Goal: Task Accomplishment & Management: Use online tool/utility

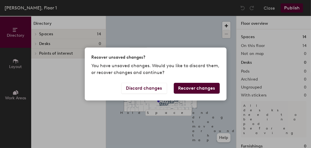
click at [183, 87] on button "Recover changes" at bounding box center [197, 88] width 46 height 11
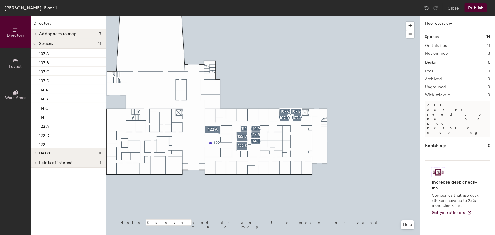
click at [15, 66] on span "Layout" at bounding box center [15, 66] width 13 height 5
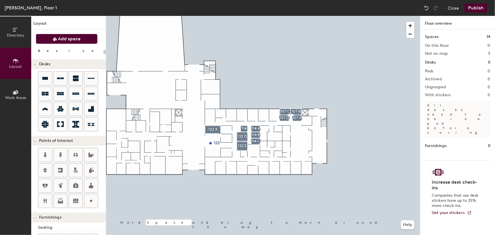
click at [72, 38] on span "Add space" at bounding box center [69, 39] width 23 height 6
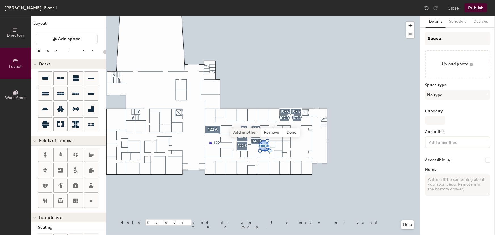
click at [250, 131] on span "Add another" at bounding box center [245, 133] width 31 height 10
click at [257, 134] on span "Add another" at bounding box center [259, 132] width 31 height 10
click at [258, 133] on span "Add another" at bounding box center [251, 132] width 31 height 10
click at [248, 143] on span "Add another" at bounding box center [245, 142] width 31 height 10
click at [301, 142] on span "Done" at bounding box center [305, 142] width 17 height 10
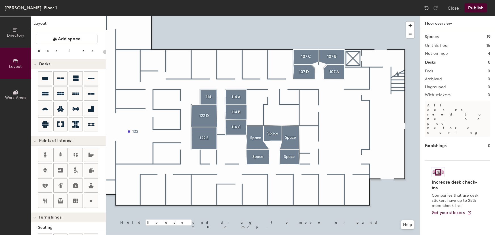
click at [259, 16] on div at bounding box center [263, 16] width 314 height 0
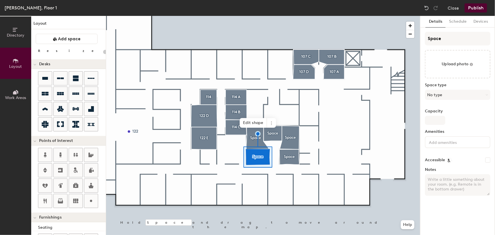
type input "20"
drag, startPoint x: 446, startPoint y: 40, endPoint x: 443, endPoint y: 40, distance: 3.1
click at [311, 40] on input "Space" at bounding box center [458, 39] width 66 height 14
drag, startPoint x: 443, startPoint y: 40, endPoint x: 415, endPoint y: 38, distance: 27.9
click at [311, 38] on div "Directory Layout Work Areas Layout Add space Resize Desks Points of Interest Fu…" at bounding box center [247, 125] width 495 height 219
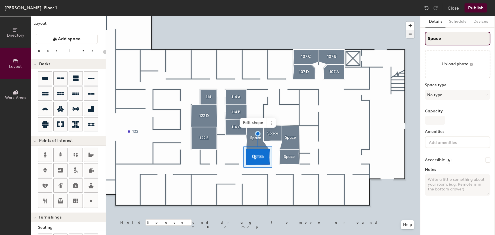
type input "1"
type input "20"
type input "19"
type input "20"
type input "192"
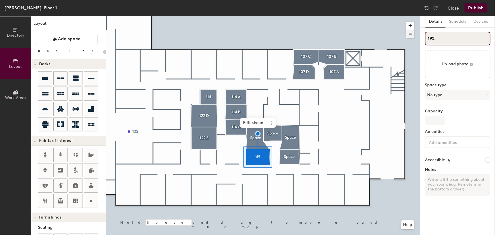
type input "20"
type input "192A"
type input "20"
type input "192A"
click at [311, 94] on icon at bounding box center [487, 95] width 3 height 3
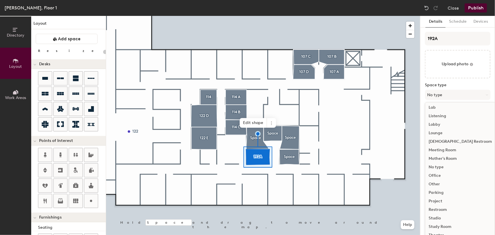
scroll to position [111, 0]
click at [311, 147] on div "Meeting Room" at bounding box center [461, 151] width 70 height 9
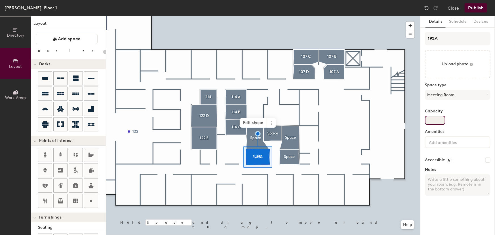
click at [311, 120] on input "Capacity" at bounding box center [435, 120] width 20 height 9
drag, startPoint x: 437, startPoint y: 121, endPoint x: 434, endPoint y: 120, distance: 3.4
click at [311, 121] on input "Capacity" at bounding box center [435, 120] width 20 height 9
click at [311, 120] on input "Capacity" at bounding box center [435, 120] width 20 height 9
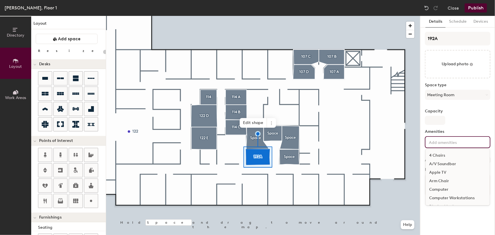
click at [311, 142] on input at bounding box center [453, 142] width 51 height 7
click at [311, 147] on div "Round Table" at bounding box center [458, 182] width 64 height 9
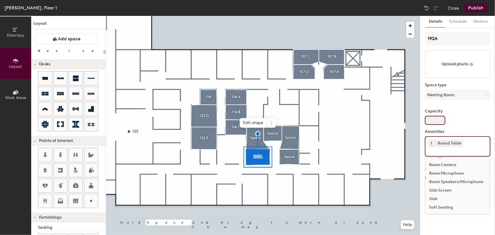
click at [311, 120] on input "Capacity" at bounding box center [435, 120] width 20 height 9
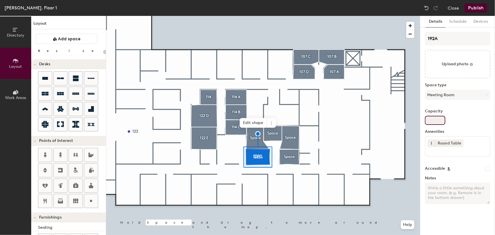
click at [311, 119] on input "Capacity" at bounding box center [435, 120] width 20 height 9
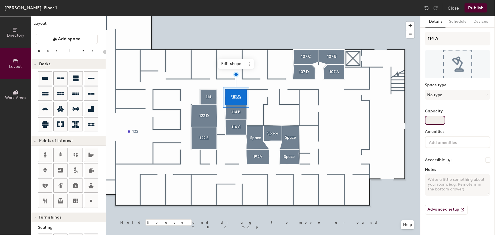
click at [311, 121] on input "Capacity" at bounding box center [435, 120] width 20 height 9
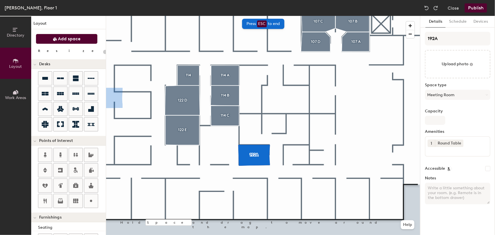
click at [74, 38] on span "Add space" at bounding box center [69, 39] width 23 height 6
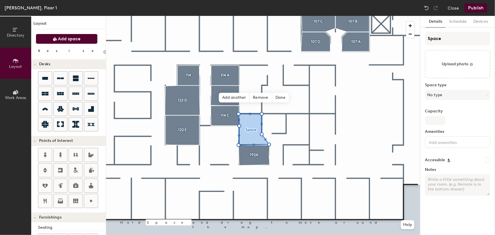
click at [75, 39] on span "Add space" at bounding box center [69, 39] width 23 height 6
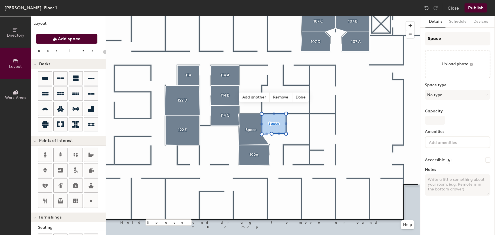
click at [48, 38] on button "Add space" at bounding box center [67, 39] width 62 height 10
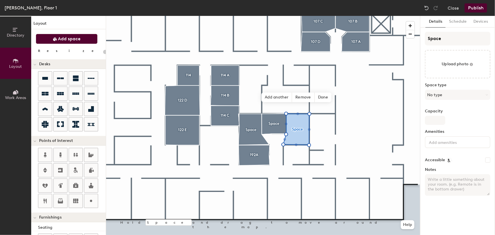
click at [73, 41] on span "Add space" at bounding box center [69, 39] width 23 height 6
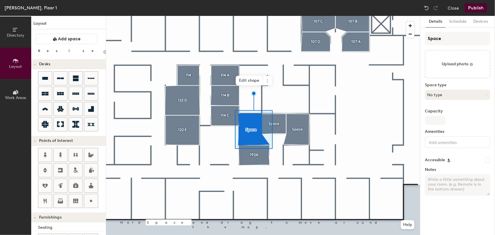
click at [311, 94] on icon at bounding box center [487, 95] width 3 height 3
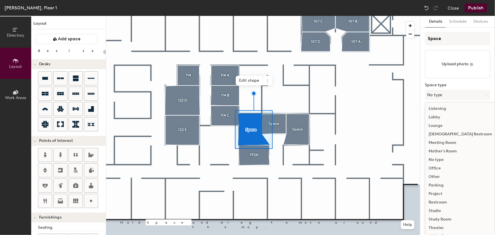
scroll to position [127, 0]
click at [311, 134] on div "Meeting Room" at bounding box center [461, 135] width 70 height 9
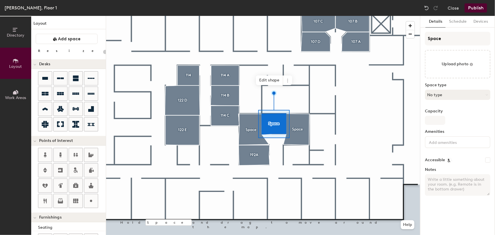
click at [311, 97] on button "No type" at bounding box center [458, 95] width 66 height 10
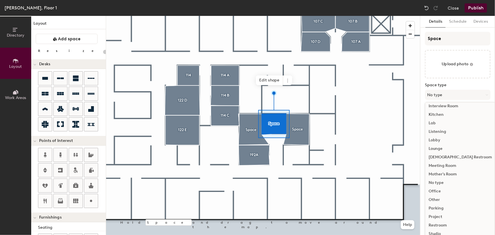
scroll to position [101, 0]
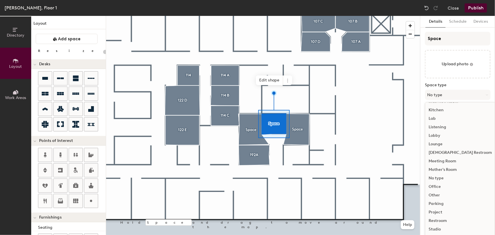
click at [311, 147] on div "Meeting Room" at bounding box center [461, 161] width 70 height 9
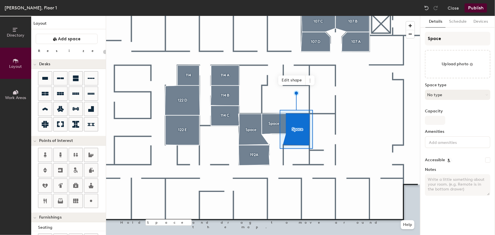
click at [311, 95] on icon at bounding box center [487, 95] width 3 height 3
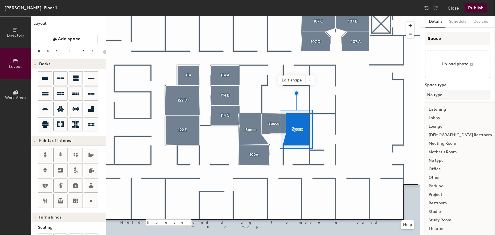
scroll to position [127, 0]
click at [311, 134] on div "Meeting Room" at bounding box center [461, 135] width 70 height 9
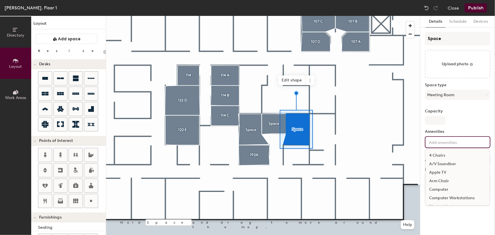
click at [311, 141] on input at bounding box center [453, 142] width 51 height 7
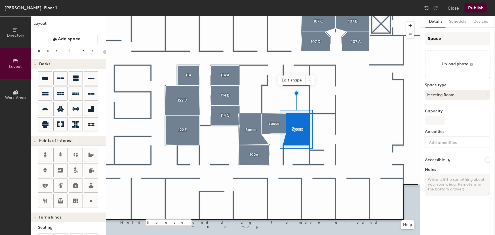
click at [311, 95] on icon at bounding box center [487, 95] width 3 height 3
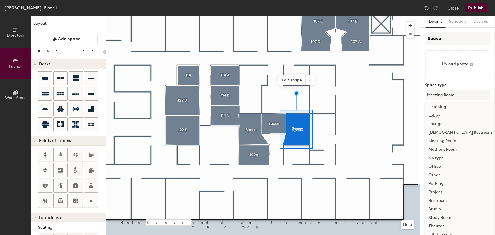
scroll to position [123, 0]
click at [311, 147] on div "Office" at bounding box center [461, 164] width 70 height 9
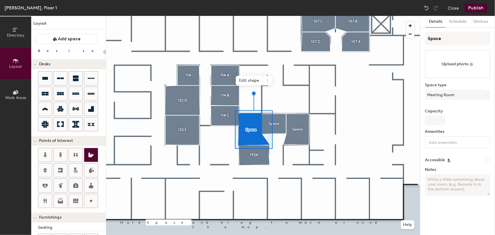
type input "20"
click at [311, 37] on input "Space" at bounding box center [458, 39] width 66 height 14
drag, startPoint x: 445, startPoint y: 37, endPoint x: 416, endPoint y: 37, distance: 28.4
click at [311, 38] on div "Directory Layout Work Areas Layout Add space Resize Desks Points of Interest Fu…" at bounding box center [247, 125] width 495 height 219
type input "1"
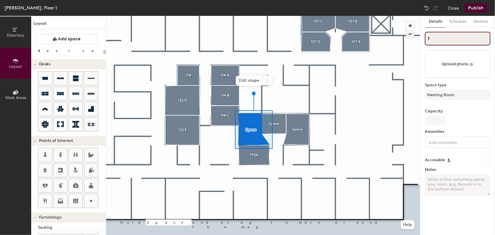
type input "20"
type input "192"
type input "20"
type input "192B"
type input "20"
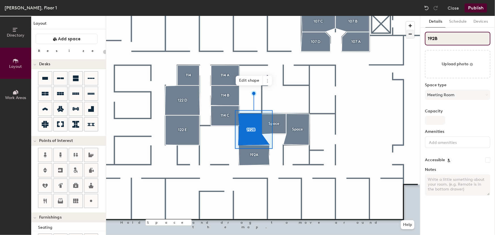
type input "192B"
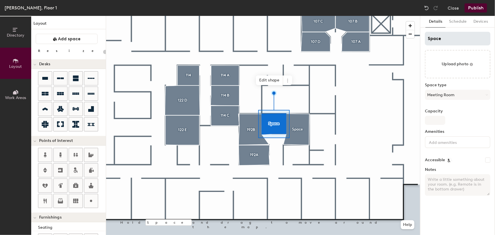
type input "20"
click at [311, 35] on div "Directory Layout Work Areas Layout Add space Resize Desks Points of Interest Fu…" at bounding box center [247, 125] width 495 height 219
type input "1"
type input "20"
type input "19"
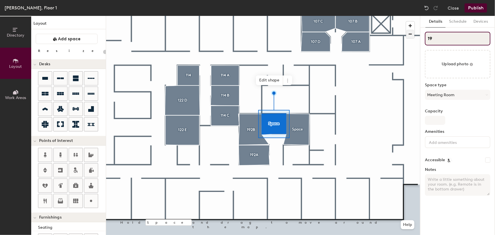
type input "20"
type input "192"
type input "20"
type input "192C"
type input "20"
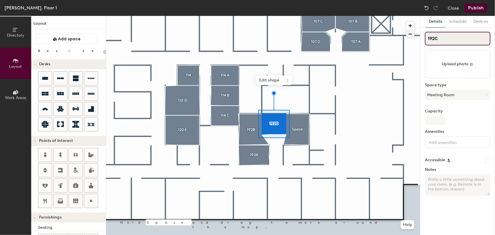
type input "192C"
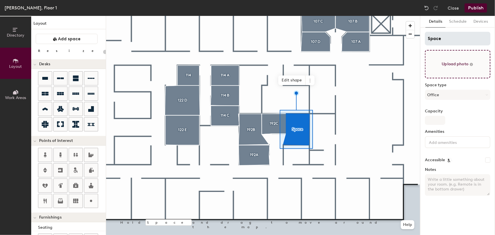
type input "20"
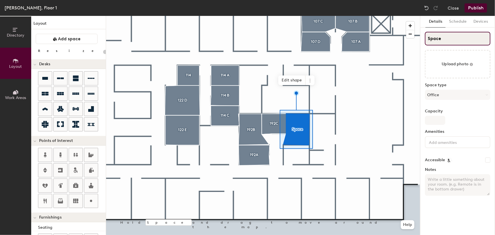
drag, startPoint x: 441, startPoint y: 39, endPoint x: 425, endPoint y: 37, distance: 16.3
click at [311, 37] on div "Details Schedule Devices Space Upload photo Space type Office Capacity Amenitie…" at bounding box center [458, 125] width 75 height 219
type input "19"
type input "20"
type input "193"
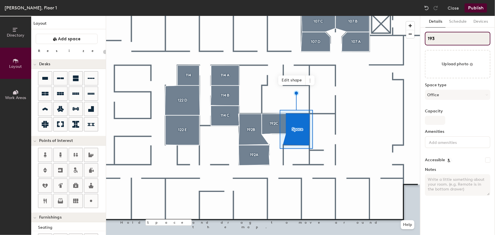
type input "20"
type input "192"
type input "20"
type input "192D"
type input "20"
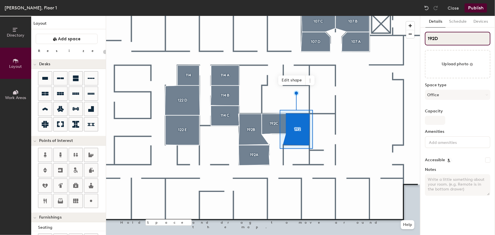
type input "192D"
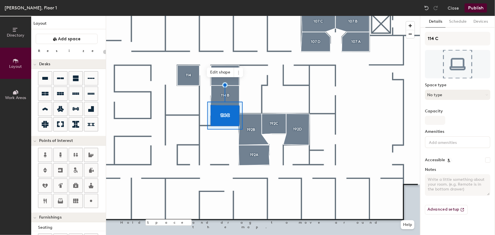
type input "20"
click at [311, 97] on button "No type" at bounding box center [458, 95] width 66 height 10
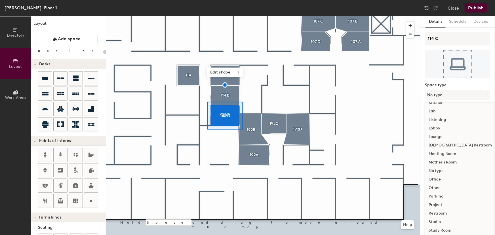
scroll to position [109, 0]
click at [445, 153] on div "Meeting Room" at bounding box center [461, 153] width 70 height 9
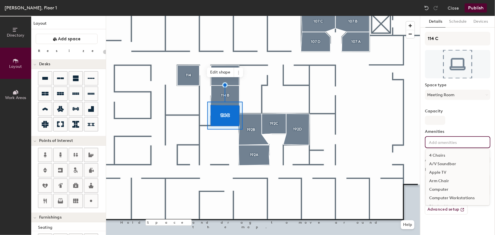
click at [480, 145] on div "4 Chairs A/V Soundbar Apple TV Arm Chair Computer Computer Workstations Display…" at bounding box center [458, 142] width 66 height 12
click at [439, 169] on div "Round Table" at bounding box center [458, 171] width 64 height 9
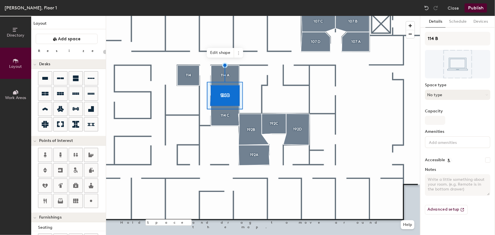
click at [485, 96] on button "No type" at bounding box center [458, 95] width 66 height 10
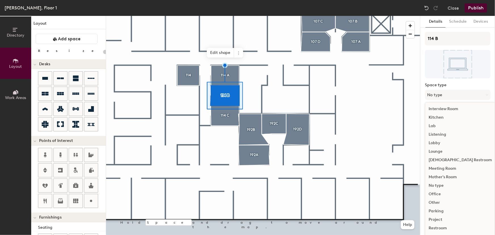
scroll to position [99, 0]
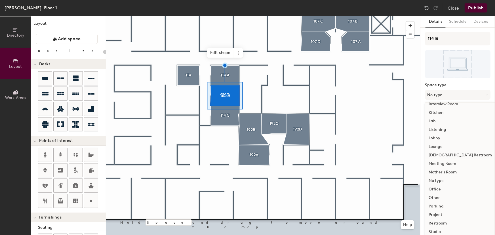
click at [453, 163] on div "Meeting Room" at bounding box center [461, 164] width 70 height 9
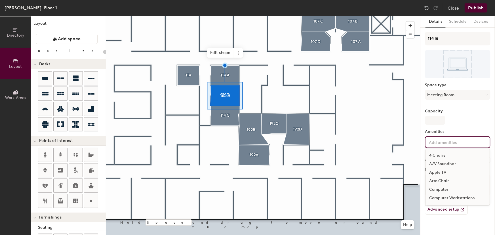
click at [472, 145] on input at bounding box center [453, 142] width 51 height 7
click at [446, 173] on div "Round Table" at bounding box center [458, 174] width 64 height 9
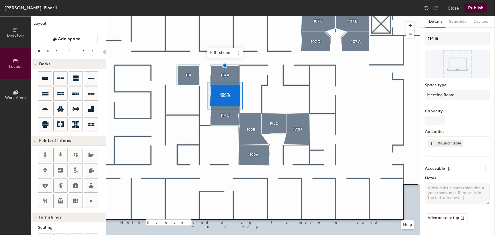
click at [464, 115] on div "Capacity" at bounding box center [458, 117] width 66 height 16
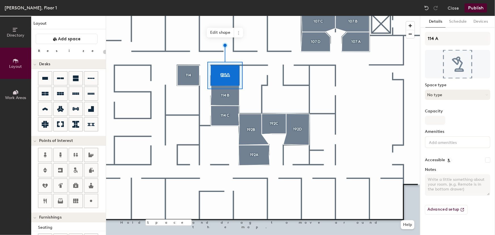
click at [485, 96] on button "No type" at bounding box center [458, 95] width 66 height 10
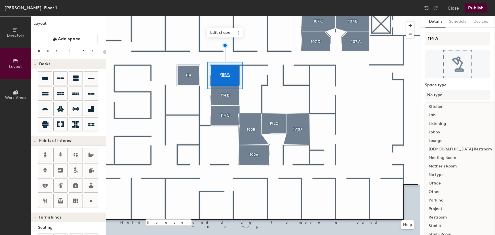
scroll to position [106, 0]
click at [449, 156] on div "Meeting Room" at bounding box center [461, 156] width 70 height 9
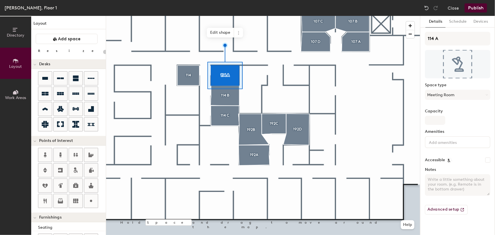
click at [457, 144] on input at bounding box center [453, 142] width 51 height 7
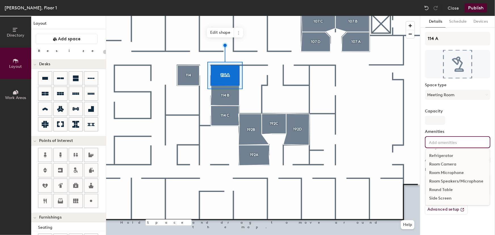
scroll to position [173, 0]
click at [448, 176] on div "Round Table" at bounding box center [458, 179] width 64 height 9
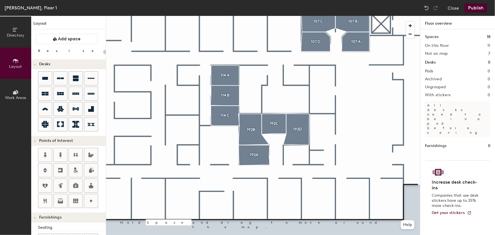
click at [381, 16] on div at bounding box center [263, 16] width 314 height 0
click at [379, 16] on div at bounding box center [263, 16] width 314 height 0
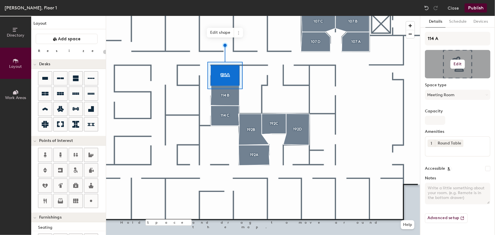
click at [457, 65] on h6 "Edit" at bounding box center [458, 64] width 8 height 5
click at [452, 77] on input "file" at bounding box center [462, 80] width 65 height 9
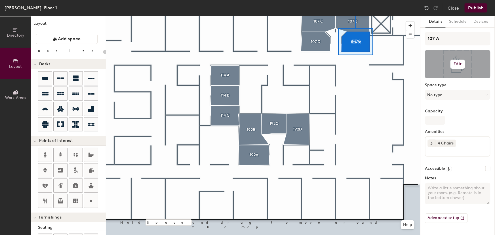
click at [456, 65] on h6 "Edit" at bounding box center [458, 64] width 8 height 5
click at [450, 78] on input "file" at bounding box center [462, 80] width 65 height 9
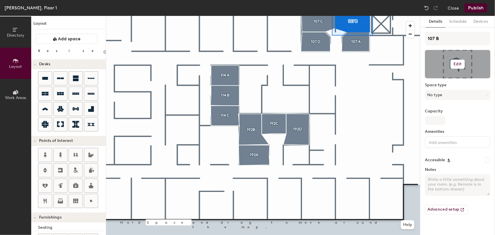
click at [454, 64] on h6 "Edit" at bounding box center [458, 64] width 8 height 5
click at [451, 79] on input "file" at bounding box center [462, 80] width 65 height 9
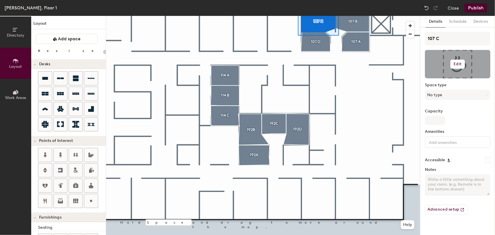
click at [459, 65] on h6 "Edit" at bounding box center [458, 64] width 8 height 5
click at [452, 79] on input "file" at bounding box center [462, 80] width 65 height 9
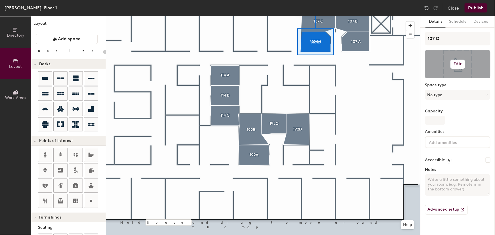
click at [457, 62] on h6 "Edit" at bounding box center [458, 64] width 8 height 5
click at [449, 79] on input "file" at bounding box center [462, 80] width 65 height 9
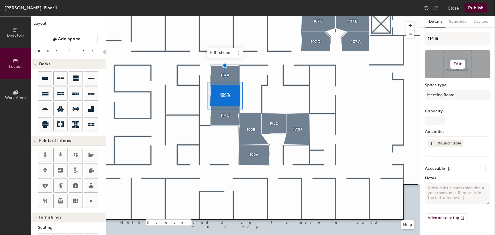
click at [458, 65] on h6 "Edit" at bounding box center [458, 64] width 8 height 5
click at [453, 78] on input "file" at bounding box center [462, 80] width 65 height 9
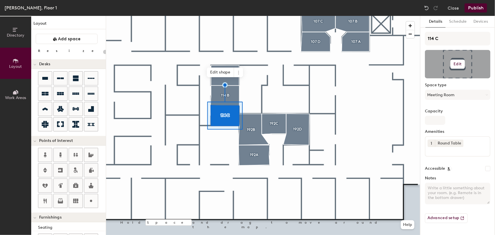
click at [457, 62] on h6 "Edit" at bounding box center [458, 64] width 8 height 5
click at [447, 78] on input "file" at bounding box center [462, 80] width 65 height 9
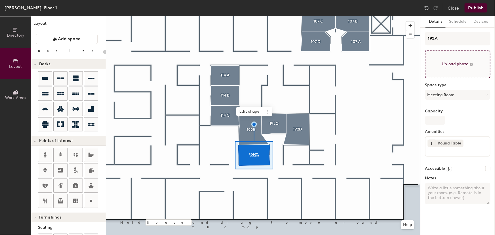
type input "20"
click at [454, 62] on input "file" at bounding box center [458, 64] width 66 height 28
type input "C:\fakepath\192A.jpg"
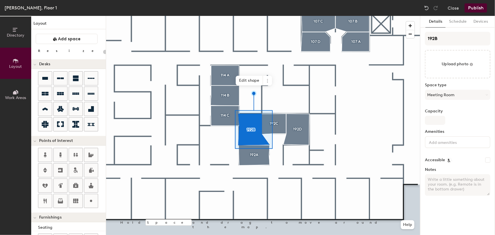
type input "20"
click at [457, 65] on input "file" at bounding box center [458, 64] width 66 height 28
type input "C:\fakepath\192B.jpg"
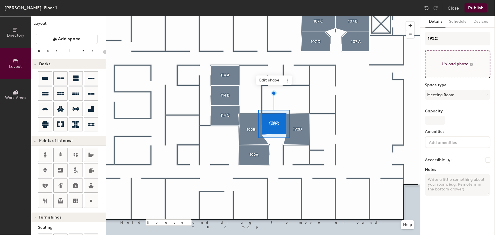
type input "20"
click at [454, 66] on input "file" at bounding box center [458, 64] width 66 height 28
type input "C:\fakepath\192C.jpg"
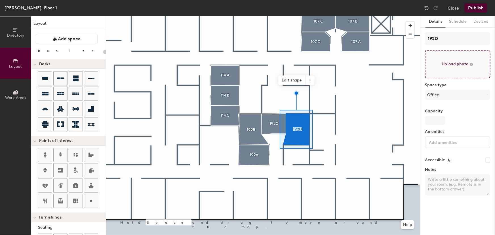
type input "20"
click at [453, 65] on input "file" at bounding box center [458, 64] width 66 height 28
type input "C:\fakepath\192D.jpg"
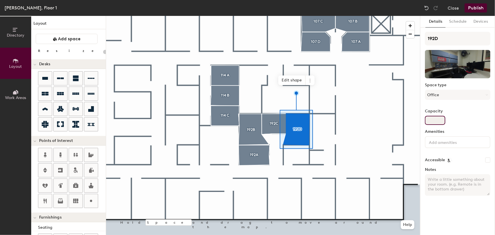
click at [439, 120] on input "Capacity" at bounding box center [435, 120] width 20 height 9
click at [434, 120] on input "Capacity" at bounding box center [435, 120] width 20 height 9
click at [457, 24] on button "Schedule" at bounding box center [458, 22] width 24 height 12
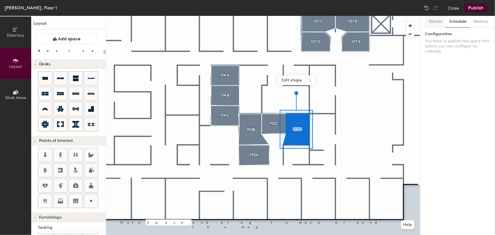
click at [439, 23] on button "Details" at bounding box center [436, 22] width 20 height 12
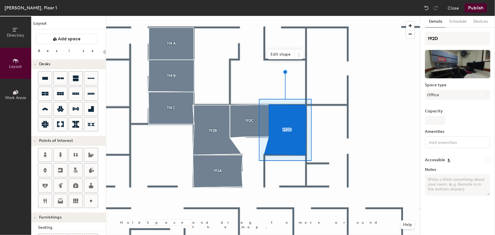
click at [217, 16] on div at bounding box center [263, 16] width 314 height 0
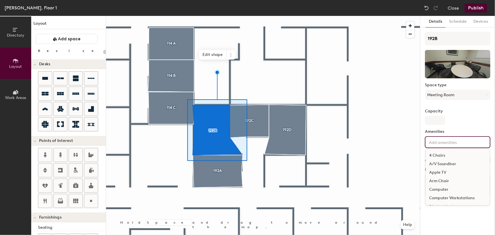
click at [460, 141] on input at bounding box center [453, 142] width 51 height 7
click at [454, 179] on div "Round Table" at bounding box center [458, 182] width 64 height 9
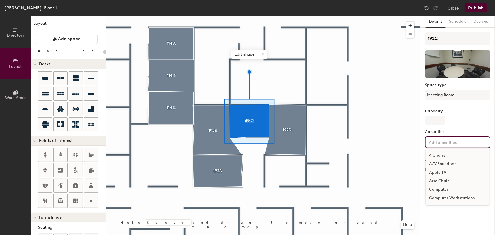
click at [478, 143] on input at bounding box center [453, 142] width 51 height 7
click at [449, 165] on div "Round Table" at bounding box center [458, 166] width 64 height 9
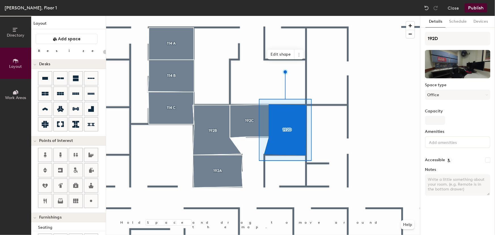
click at [472, 142] on input at bounding box center [453, 142] width 51 height 7
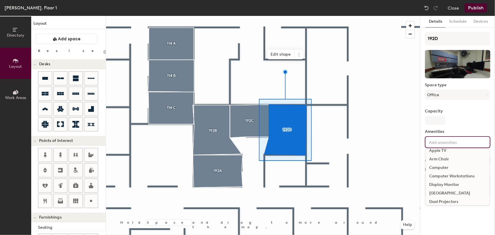
scroll to position [0, 0]
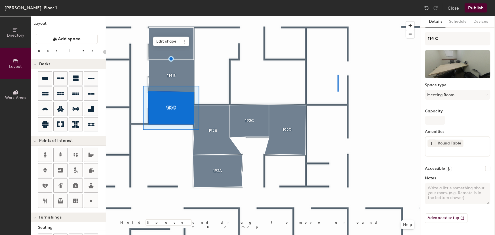
click at [338, 16] on div at bounding box center [263, 16] width 314 height 0
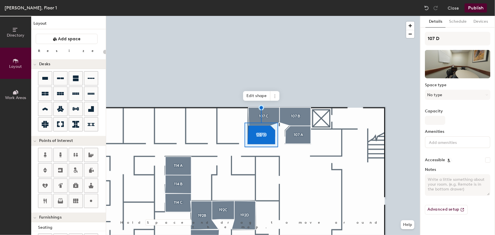
click at [464, 143] on input at bounding box center [453, 142] width 51 height 7
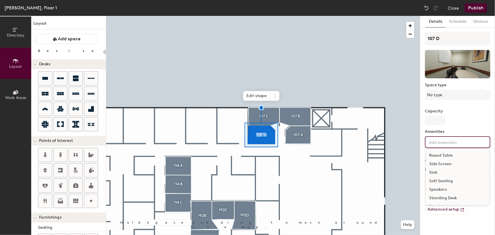
scroll to position [198, 0]
click at [447, 152] on div "Round Table" at bounding box center [458, 154] width 64 height 9
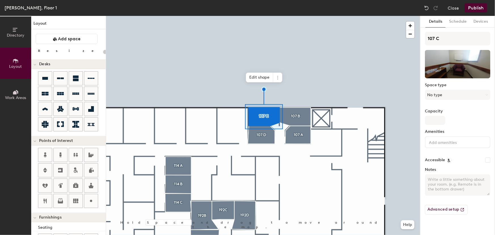
click at [484, 141] on div at bounding box center [458, 142] width 66 height 12
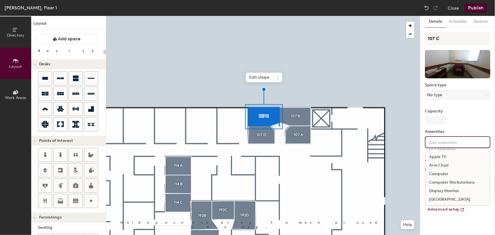
scroll to position [0, 0]
click at [448, 180] on div "Arm Chair" at bounding box center [458, 181] width 64 height 9
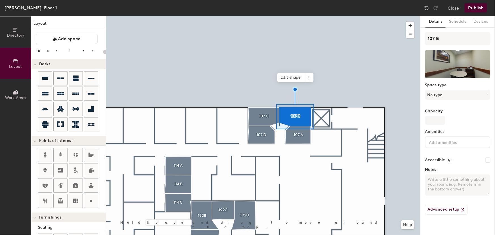
click at [471, 143] on input at bounding box center [453, 142] width 51 height 7
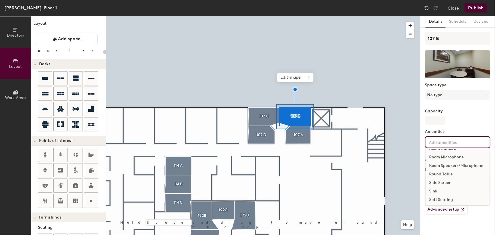
scroll to position [173, 0]
click at [451, 178] on div "Round Table" at bounding box center [458, 179] width 64 height 9
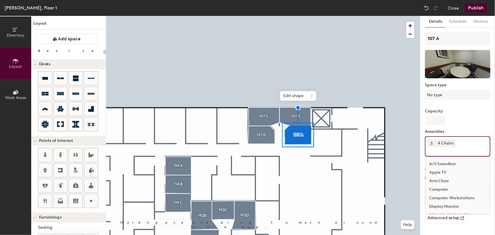
click at [462, 145] on div "3 4 Chairs A/V Soundbar Apple TV Arm Chair Computer Computer Workstations Displ…" at bounding box center [458, 146] width 66 height 20
click at [445, 181] on div "Round Table" at bounding box center [458, 182] width 64 height 9
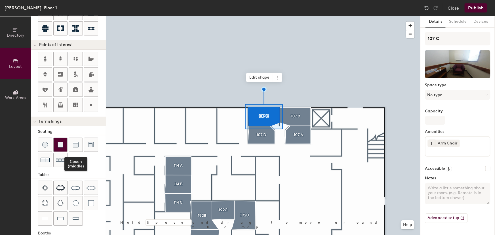
scroll to position [103, 0]
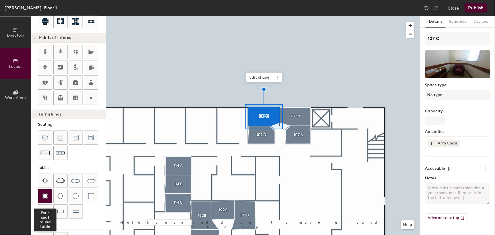
click at [45, 193] on img at bounding box center [45, 196] width 6 height 6
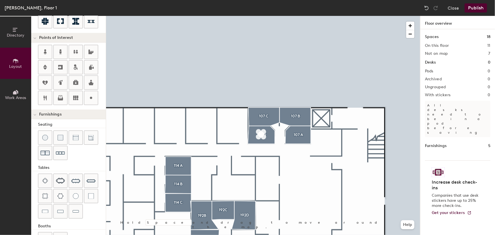
type input "40"
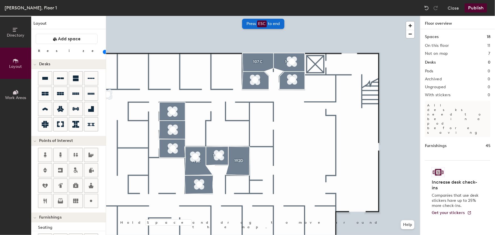
click at [43, 57] on div "Layout Add space Resize Desks Points of Interest Furnishings Seating Tables Boo…" at bounding box center [68, 125] width 75 height 219
click at [17, 62] on icon at bounding box center [15, 61] width 6 height 6
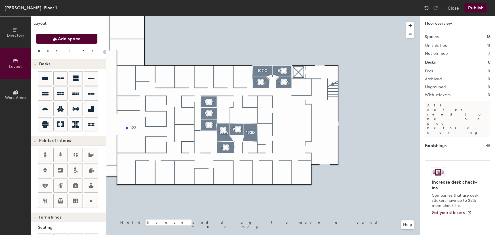
click at [62, 41] on span "Add space" at bounding box center [69, 39] width 23 height 6
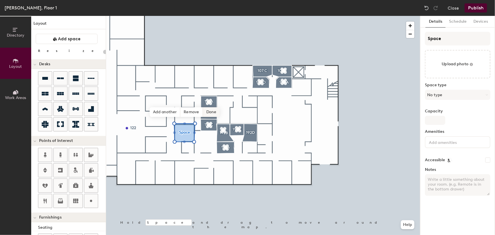
click at [210, 113] on span "Done" at bounding box center [211, 112] width 17 height 10
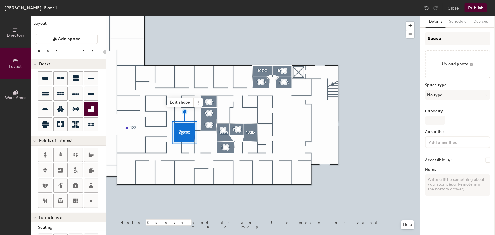
click at [90, 111] on icon at bounding box center [91, 109] width 6 height 6
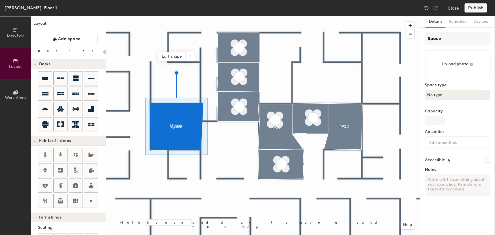
click at [486, 93] on button "No type" at bounding box center [458, 95] width 66 height 10
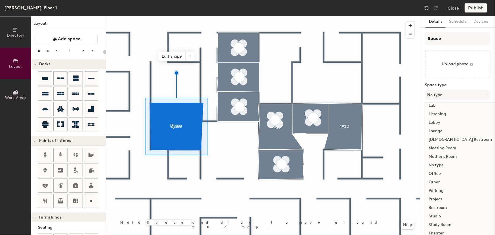
scroll to position [114, 0]
click at [437, 174] on div "Office" at bounding box center [461, 173] width 70 height 9
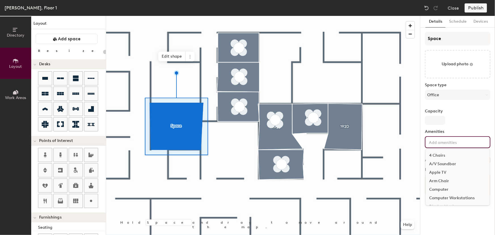
click at [472, 146] on div "4 Chairs A/V Soundbar Apple TV Arm Chair Computer Computer Workstations Display…" at bounding box center [458, 142] width 66 height 12
click at [453, 170] on div "[GEOGRAPHIC_DATA]" at bounding box center [458, 171] width 64 height 9
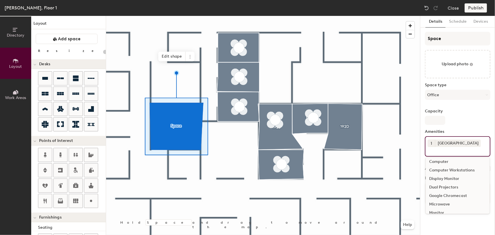
scroll to position [41, 0]
click at [454, 173] on div "Display Monitor" at bounding box center [458, 174] width 64 height 9
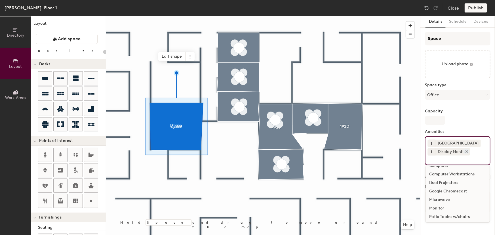
click at [466, 152] on icon at bounding box center [467, 151] width 2 height 2
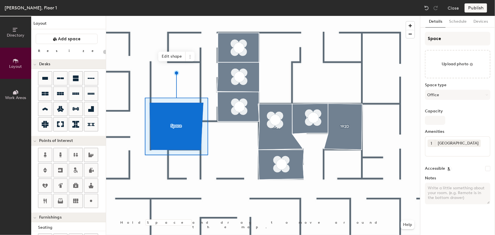
click at [482, 151] on div "1 Docking Station" at bounding box center [458, 146] width 66 height 20
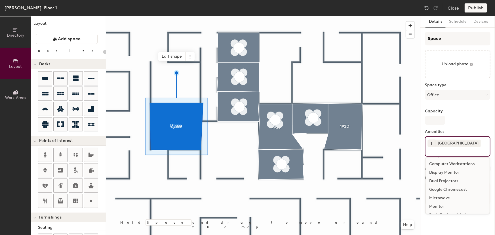
scroll to position [56, 0]
click at [437, 194] on div "Monitor" at bounding box center [458, 193] width 64 height 9
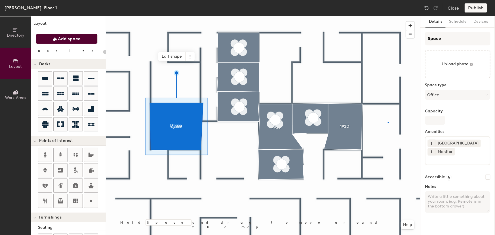
click at [388, 16] on div at bounding box center [263, 16] width 314 height 0
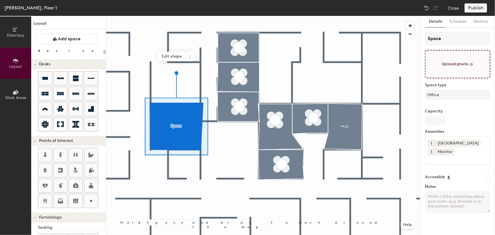
click at [458, 59] on input "file" at bounding box center [458, 64] width 66 height 28
type input "20"
type input "C:\fakepath\122E.jpg"
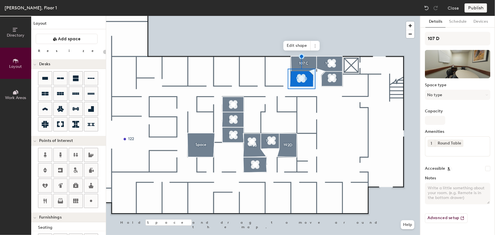
type input "20"
